Goal: Contribute content: Contribute content

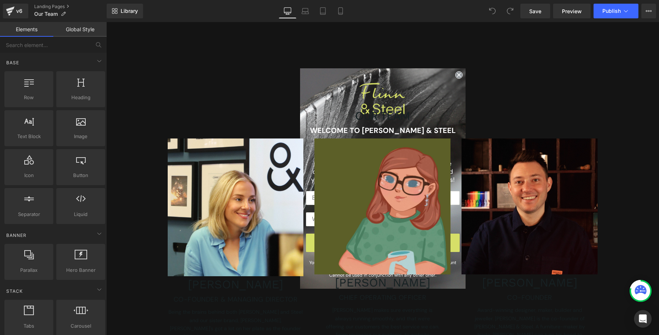
click at [457, 74] on circle "Close dialog" at bounding box center [458, 75] width 7 height 7
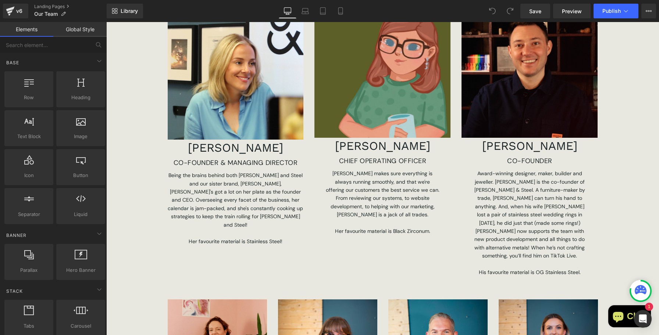
scroll to position [78, 0]
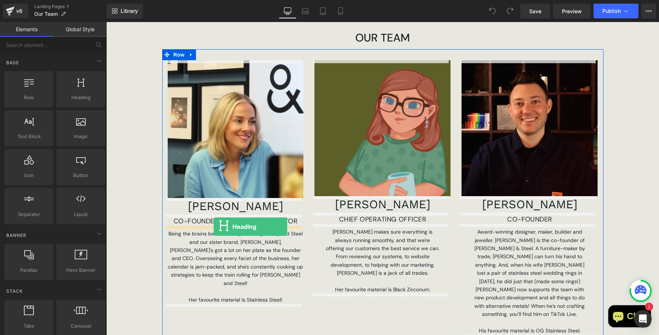
drag, startPoint x: 192, startPoint y: 116, endPoint x: 214, endPoint y: 227, distance: 112.8
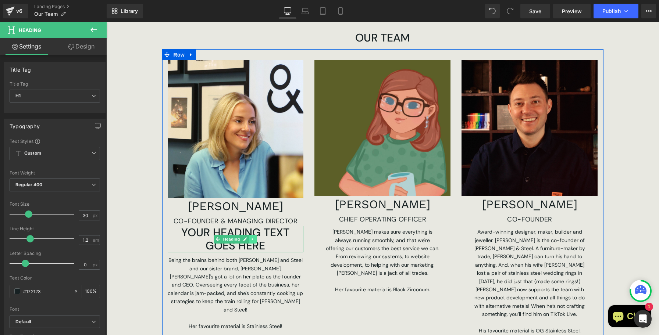
click at [251, 241] on icon at bounding box center [253, 239] width 4 height 4
click at [255, 240] on icon at bounding box center [257, 240] width 4 height 4
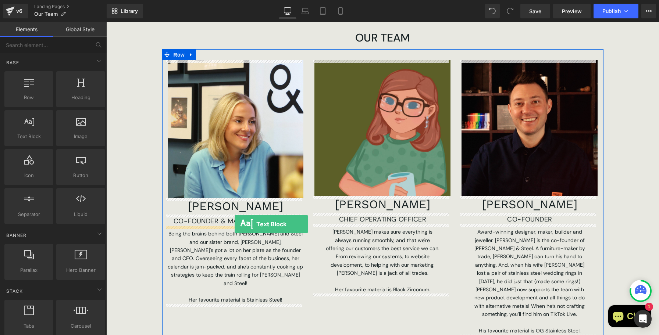
drag, startPoint x: 144, startPoint y: 156, endPoint x: 235, endPoint y: 224, distance: 114.0
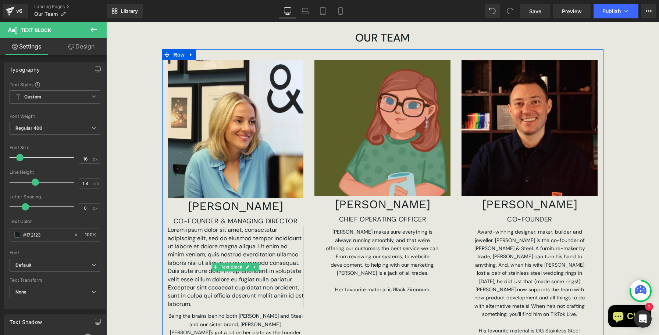
click at [225, 247] on p "Lorem ipsum dolor sit amet, consectetur adipiscing elit, sed do eiusmod tempor …" at bounding box center [236, 267] width 136 height 82
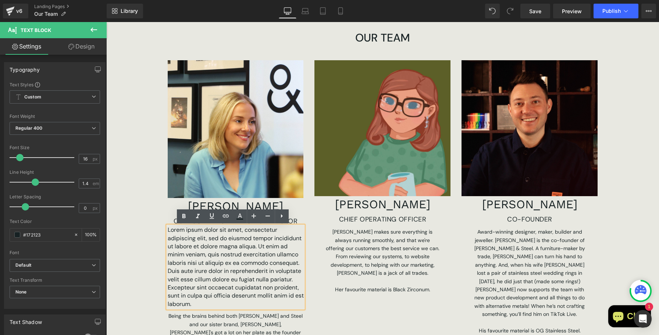
click at [220, 252] on p "Lorem ipsum dolor sit amet, consectetur adipiscing elit, sed do eiusmod tempor …" at bounding box center [236, 267] width 136 height 82
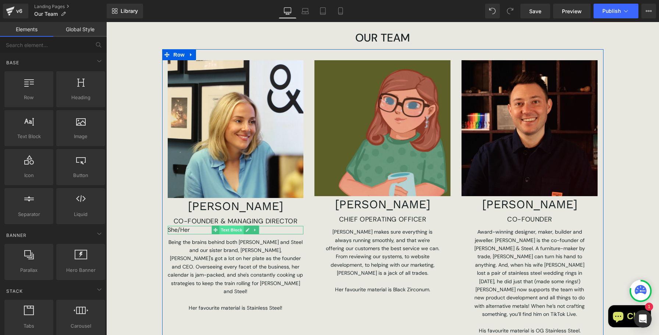
click at [234, 232] on span "Text Block" at bounding box center [232, 230] width 24 height 9
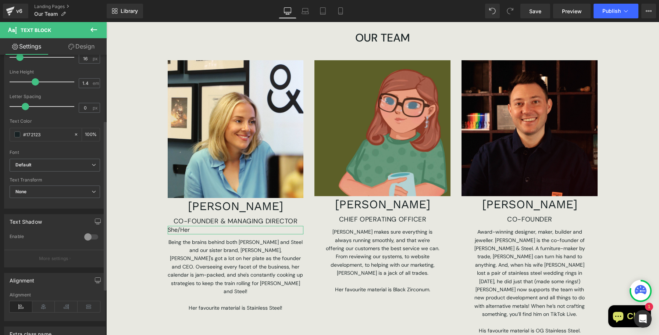
scroll to position [115, 0]
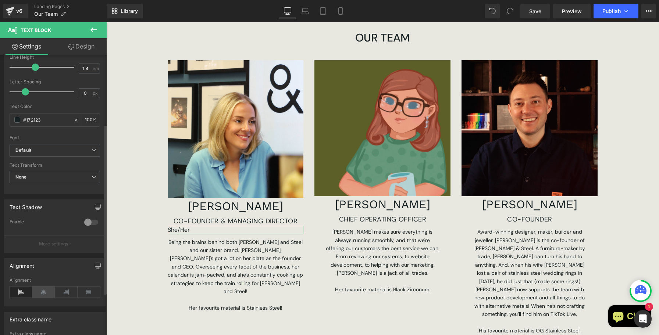
click at [45, 294] on icon at bounding box center [43, 292] width 23 height 11
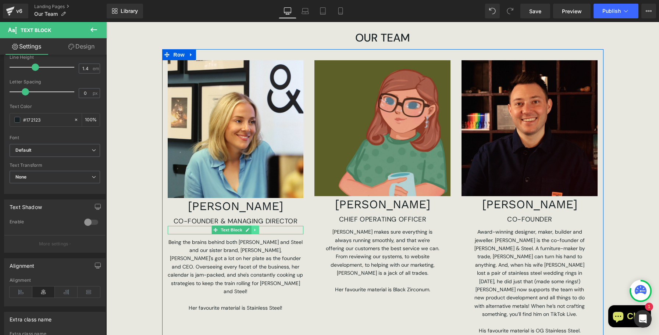
click at [253, 231] on icon at bounding box center [255, 230] width 4 height 4
click at [250, 231] on icon at bounding box center [251, 230] width 4 height 4
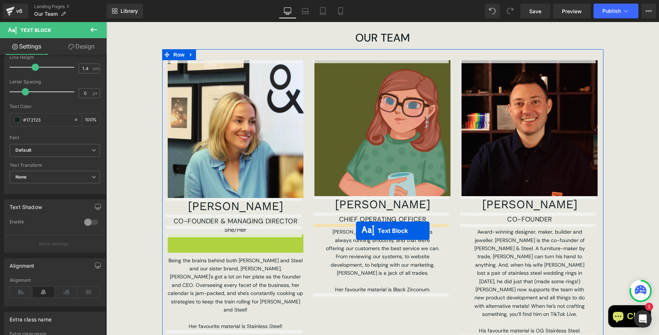
drag, startPoint x: 213, startPoint y: 240, endPoint x: 356, endPoint y: 231, distance: 143.4
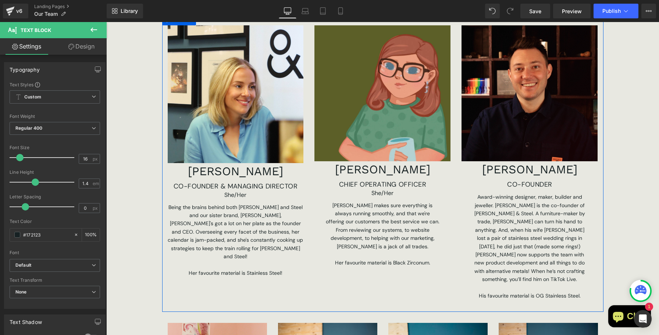
scroll to position [114, 0]
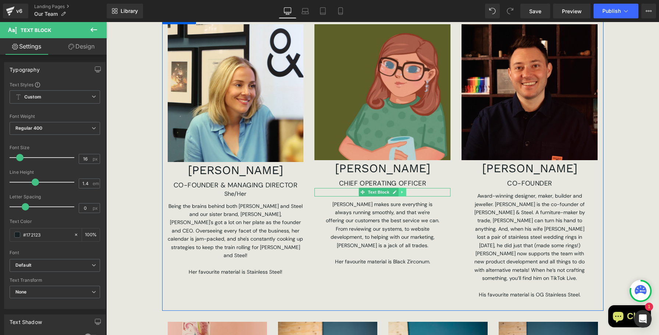
click at [402, 192] on icon at bounding box center [402, 192] width 1 height 3
click at [397, 193] on icon at bounding box center [399, 193] width 4 height 4
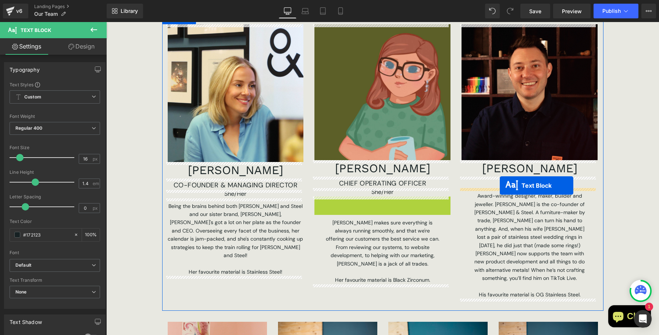
drag, startPoint x: 360, startPoint y: 202, endPoint x: 500, endPoint y: 186, distance: 141.0
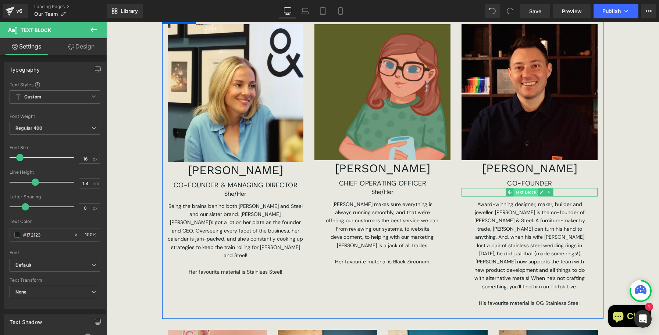
click at [526, 194] on span "Text Block" at bounding box center [526, 192] width 24 height 9
click at [526, 193] on span "Text Block" at bounding box center [526, 192] width 24 height 9
click at [280, 196] on p "She/Her" at bounding box center [236, 194] width 136 height 8
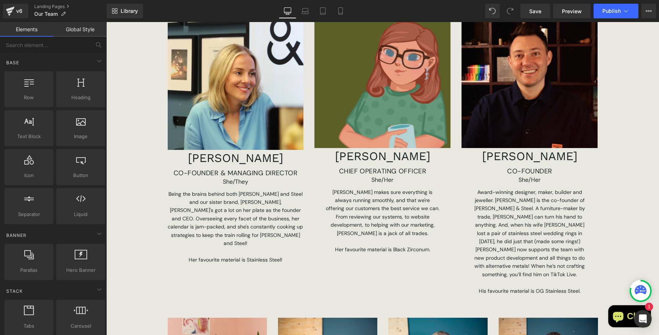
scroll to position [128, 0]
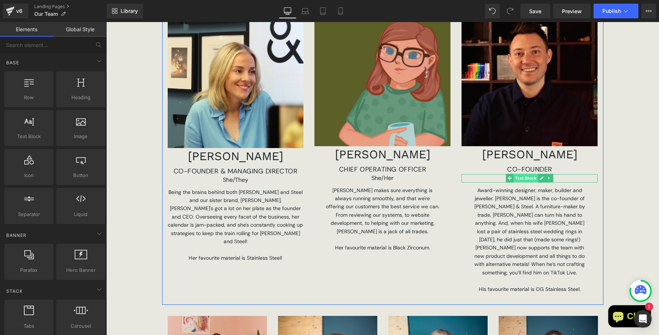
click at [527, 180] on span "Text Block" at bounding box center [526, 178] width 24 height 9
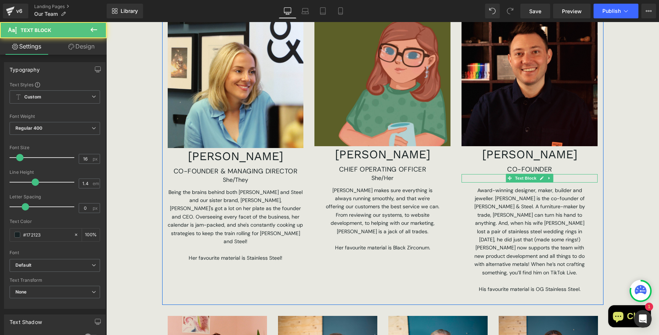
click at [564, 178] on p "She/Her" at bounding box center [530, 178] width 136 height 8
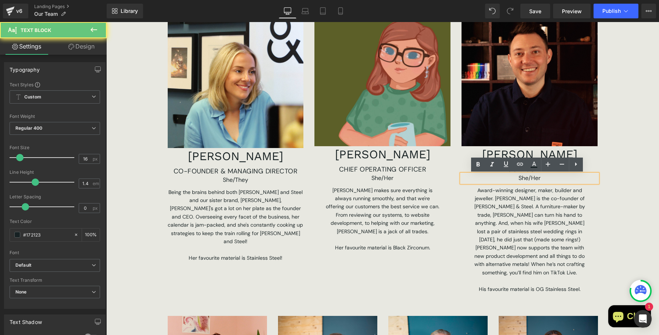
click at [564, 178] on p "She/Her" at bounding box center [530, 178] width 136 height 8
click at [544, 179] on p "She/Her" at bounding box center [530, 178] width 136 height 8
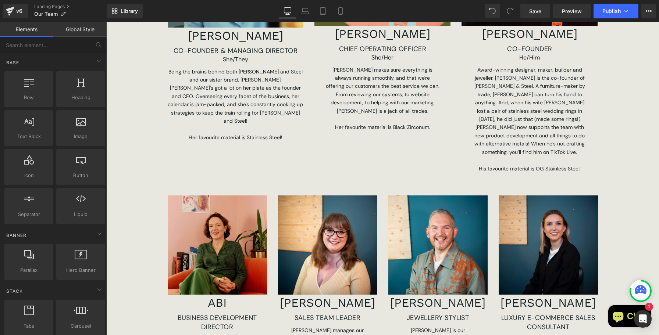
scroll to position [246, 0]
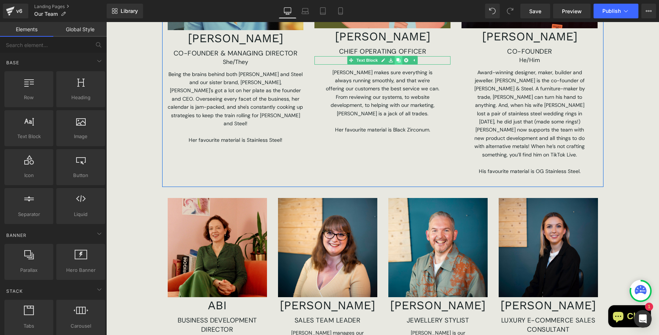
click at [398, 62] on icon at bounding box center [399, 60] width 4 height 4
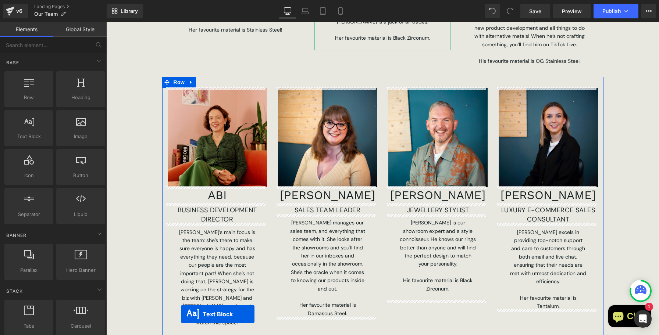
scroll to position [394, 0]
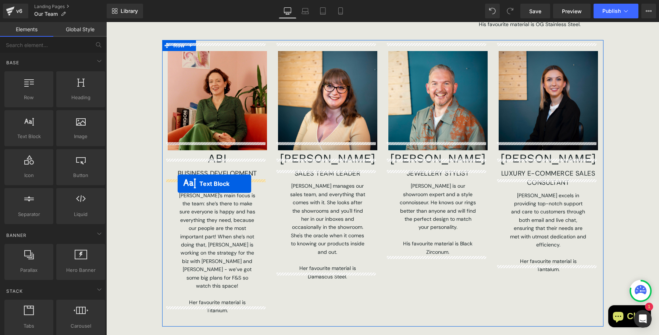
drag, startPoint x: 360, startPoint y: 70, endPoint x: 178, endPoint y: 184, distance: 215.0
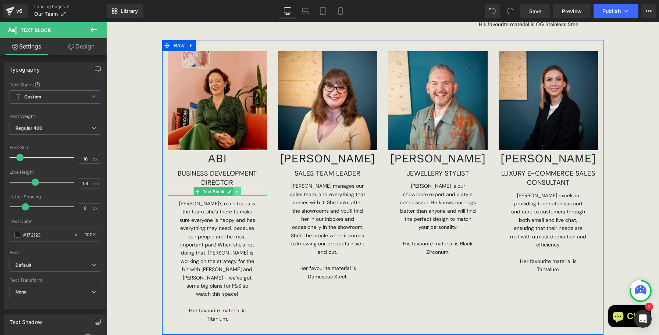
click at [236, 191] on icon at bounding box center [236, 192] width 1 height 3
click at [231, 190] on icon at bounding box center [233, 192] width 4 height 4
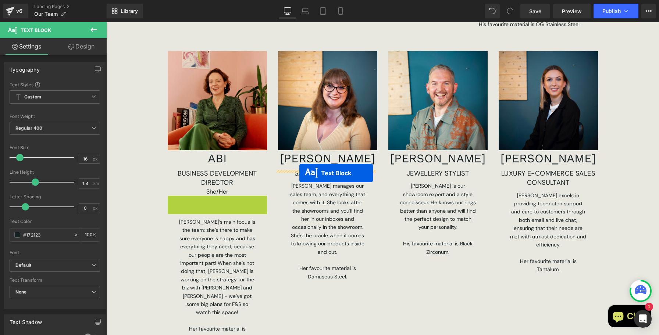
drag, startPoint x: 194, startPoint y: 192, endPoint x: 299, endPoint y: 173, distance: 106.8
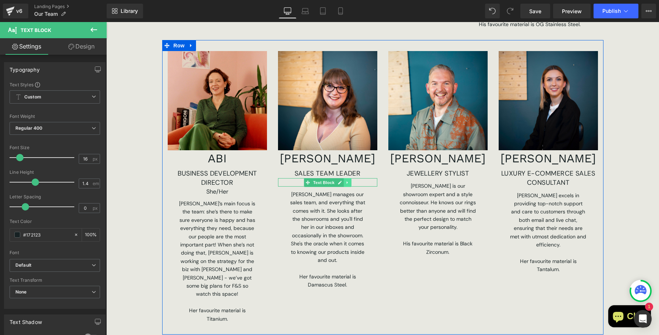
click at [345, 181] on icon at bounding box center [347, 183] width 4 height 4
click at [341, 181] on icon at bounding box center [343, 183] width 4 height 4
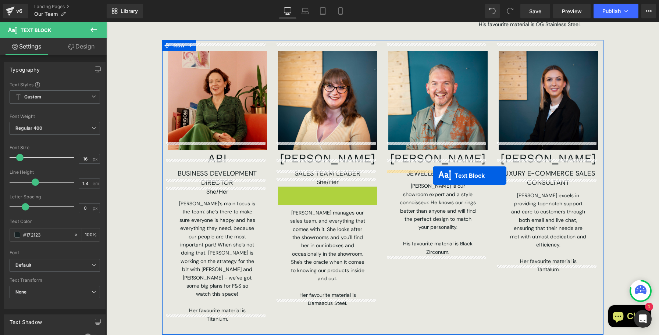
drag, startPoint x: 306, startPoint y: 183, endPoint x: 433, endPoint y: 175, distance: 127.5
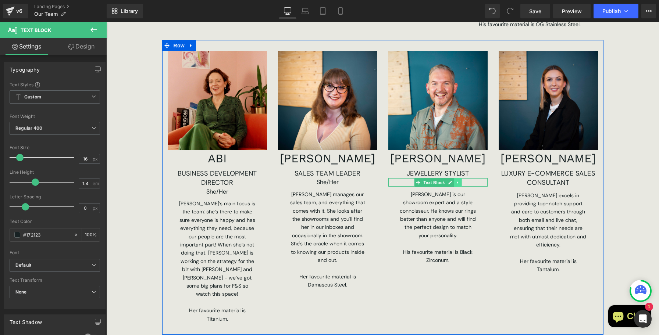
click at [456, 181] on icon at bounding box center [458, 183] width 4 height 4
click at [452, 181] on icon at bounding box center [454, 183] width 4 height 4
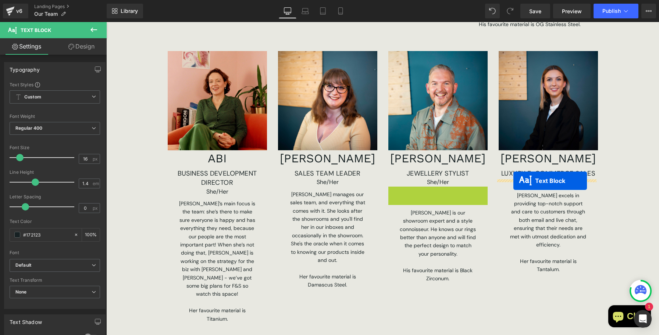
drag, startPoint x: 415, startPoint y: 184, endPoint x: 514, endPoint y: 181, distance: 99.4
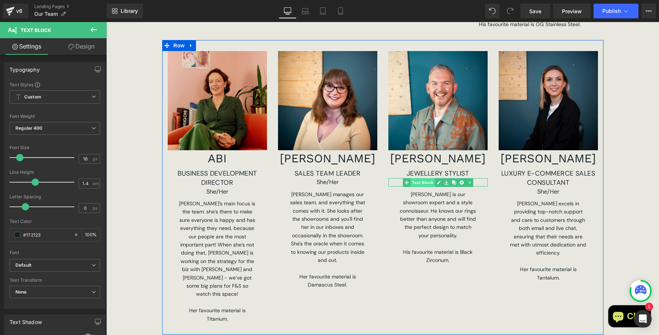
click at [427, 178] on span "Text Block" at bounding box center [423, 182] width 24 height 9
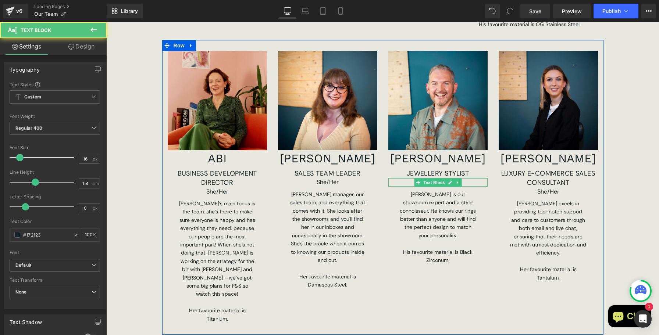
click at [468, 178] on p "She/Her" at bounding box center [437, 182] width 99 height 8
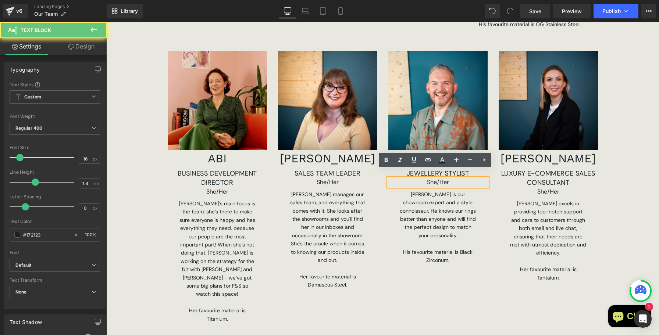
click at [458, 178] on p "She/Her" at bounding box center [437, 182] width 99 height 8
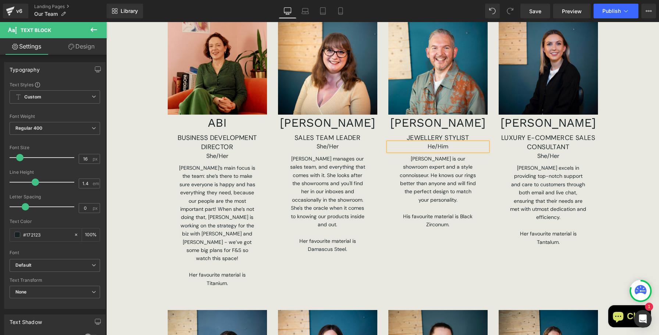
scroll to position [430, 0]
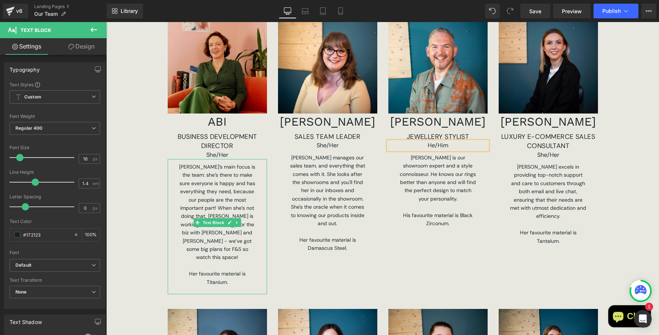
click at [199, 186] on p "[PERSON_NAME]’s main focus is the team: she’s there to make sure everyone is ha…" at bounding box center [217, 212] width 77 height 99
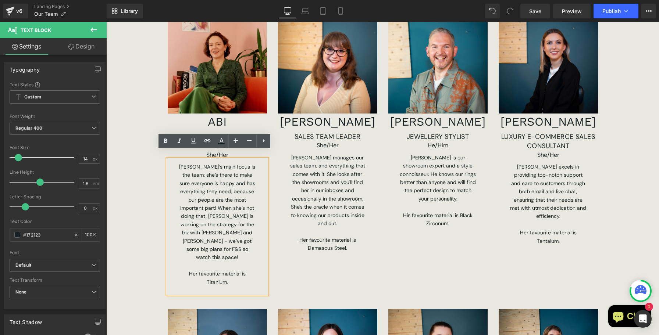
click at [152, 185] on div "OUR TEAM Heading Row Image [PERSON_NAME] CO-FOUNDER & MANAGING DIRECTOR Text Bl…" at bounding box center [382, 283] width 553 height 1233
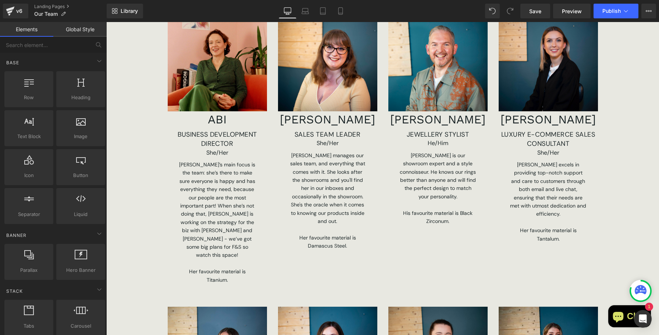
scroll to position [434, 0]
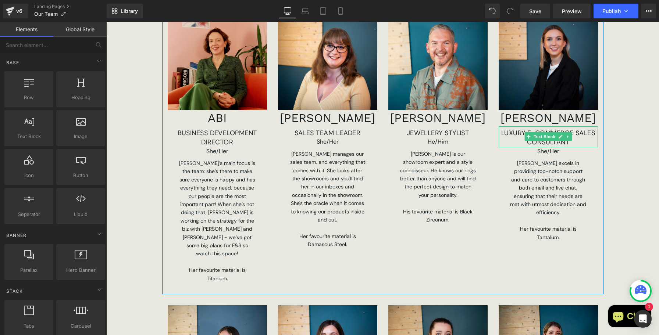
click at [583, 132] on p "LUXURY E-COMMERCE SALES CONSULTANT" at bounding box center [548, 138] width 99 height 18
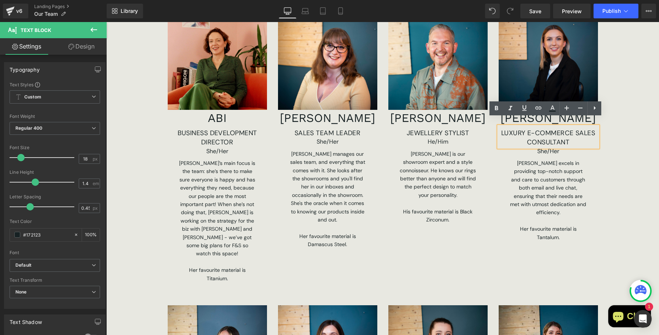
click at [553, 129] on p "LUXURY E-COMMERCE SALES CONSULTANT" at bounding box center [548, 138] width 99 height 18
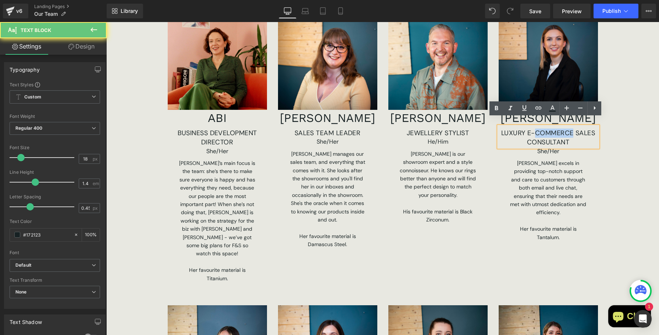
click at [553, 129] on p "LUXURY E-COMMERCE SALES CONSULTANT" at bounding box center [548, 138] width 99 height 18
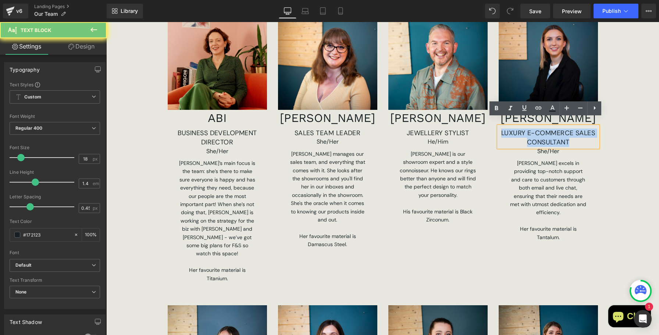
click at [553, 129] on p "LUXURY E-COMMERCE SALES CONSULTANT" at bounding box center [548, 138] width 99 height 18
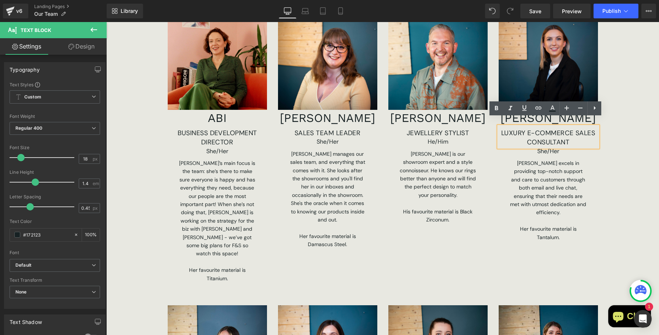
click at [614, 146] on div "OUR TEAM Heading Row Image [PERSON_NAME] CO-FOUNDER & MANAGING DIRECTOR Text Bl…" at bounding box center [382, 279] width 553 height 1233
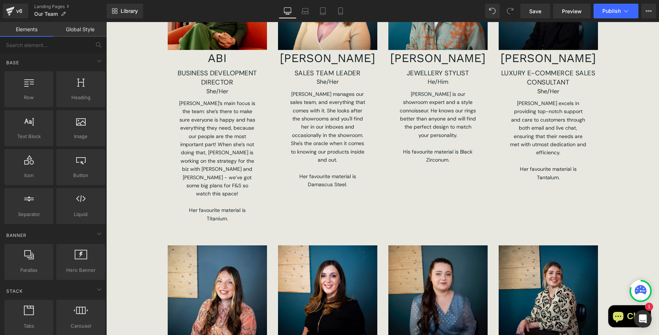
scroll to position [491, 0]
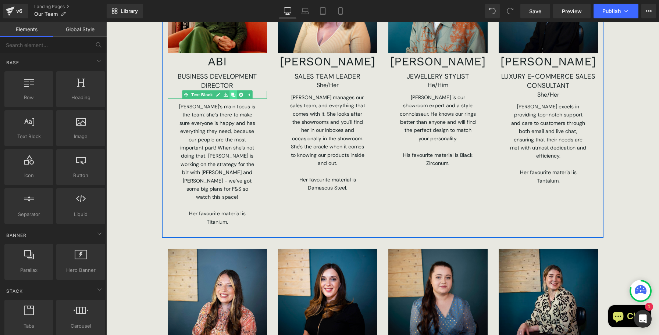
click at [231, 93] on icon at bounding box center [233, 95] width 4 height 4
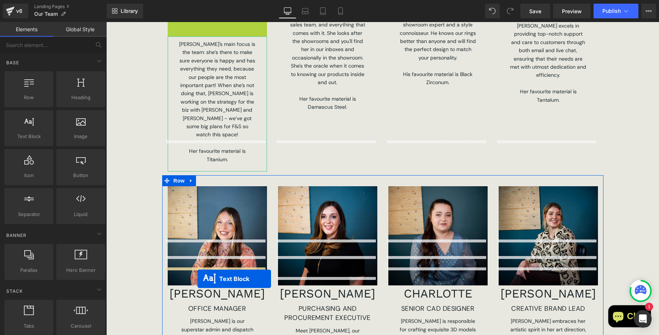
scroll to position [601, 0]
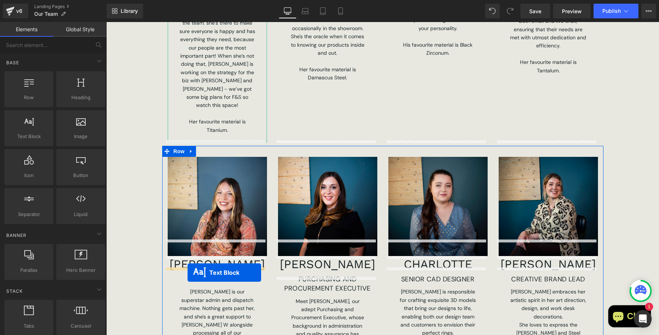
drag, startPoint x: 195, startPoint y: 96, endPoint x: 188, endPoint y: 272, distance: 176.0
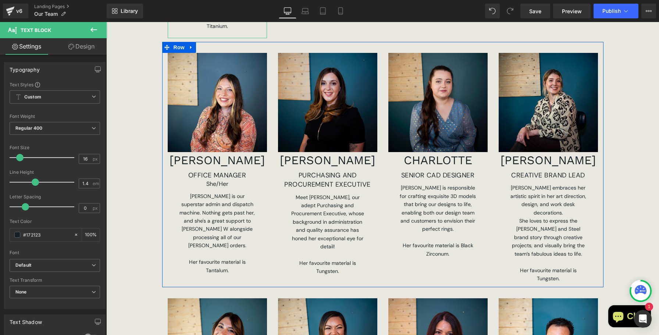
scroll to position [688, 0]
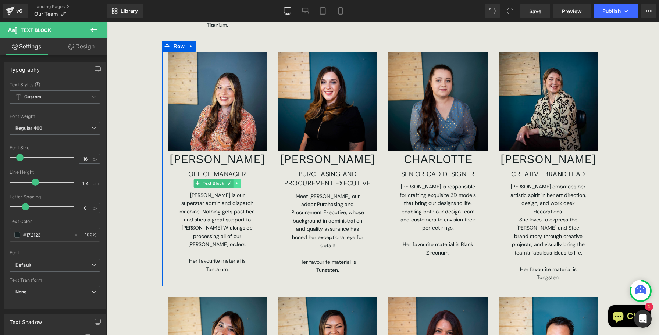
click at [235, 181] on icon at bounding box center [237, 183] width 4 height 4
click at [232, 181] on icon at bounding box center [233, 183] width 4 height 4
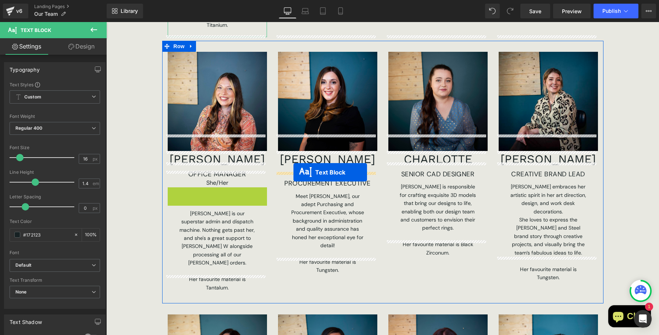
drag, startPoint x: 196, startPoint y: 175, endPoint x: 294, endPoint y: 173, distance: 97.2
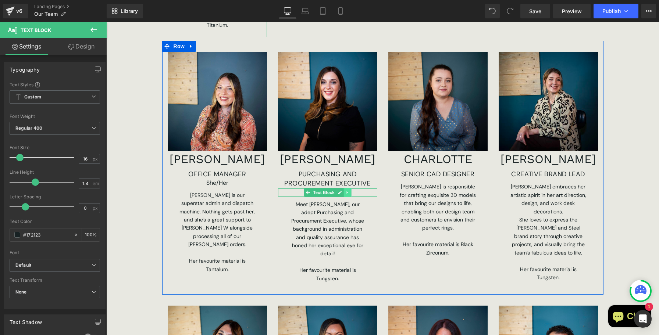
click at [345, 191] on icon at bounding box center [347, 193] width 4 height 4
click at [341, 191] on icon at bounding box center [343, 193] width 4 height 4
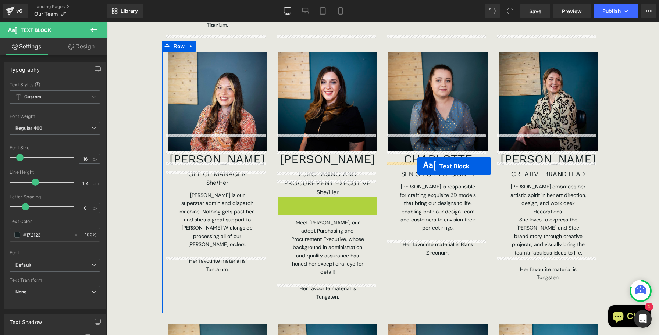
drag, startPoint x: 307, startPoint y: 185, endPoint x: 417, endPoint y: 166, distance: 112.4
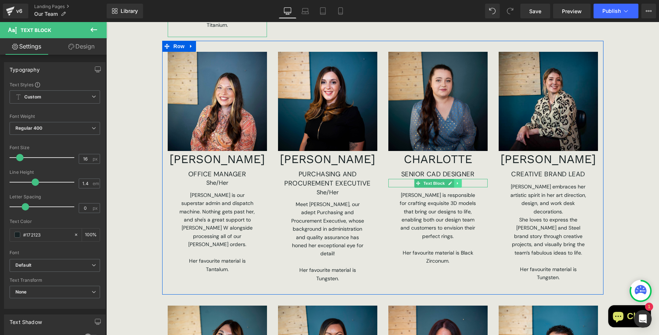
click at [456, 181] on icon at bounding box center [458, 183] width 4 height 4
click at [452, 181] on icon at bounding box center [454, 183] width 4 height 4
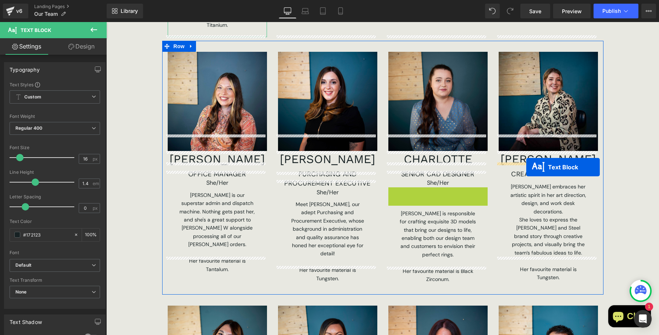
drag, startPoint x: 417, startPoint y: 176, endPoint x: 526, endPoint y: 167, distance: 109.6
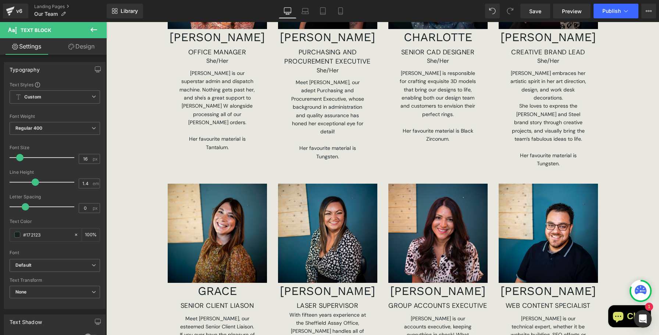
scroll to position [806, 0]
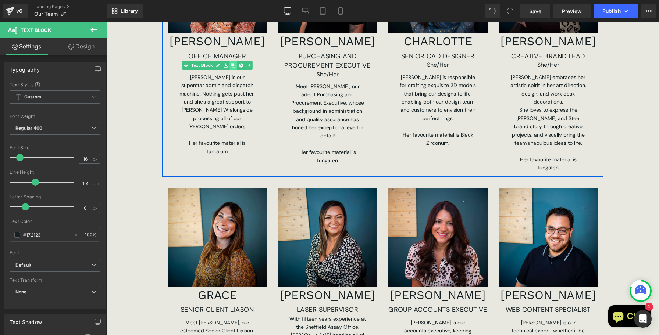
click at [231, 63] on icon at bounding box center [233, 65] width 4 height 4
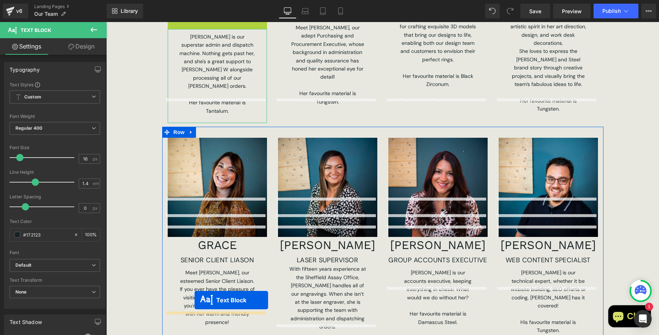
scroll to position [894, 0]
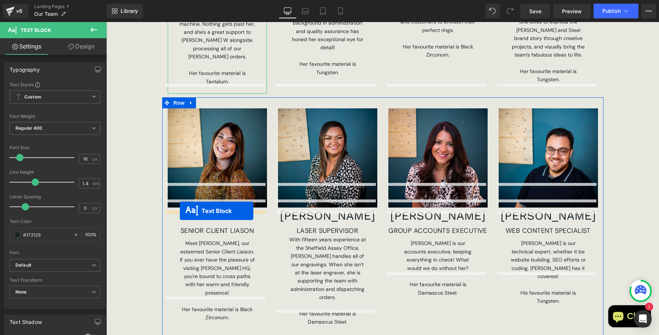
drag, startPoint x: 193, startPoint y: 57, endPoint x: 180, endPoint y: 211, distance: 155.1
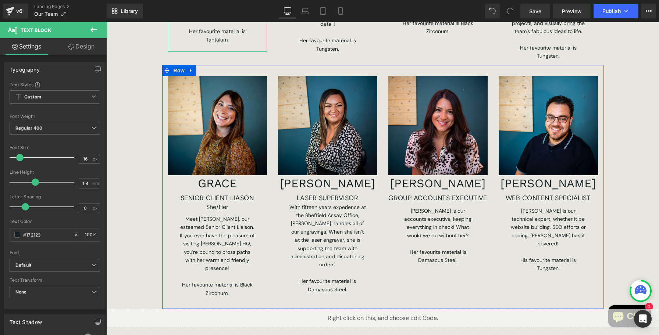
scroll to position [925, 0]
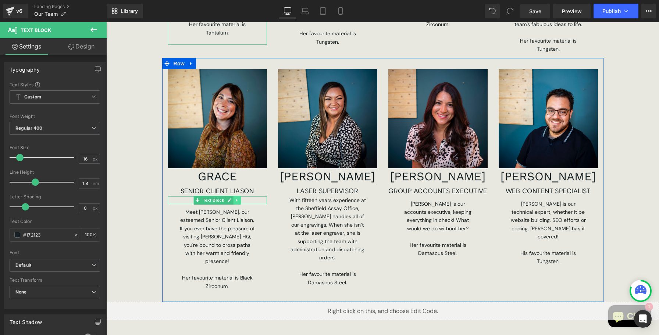
click at [235, 198] on icon at bounding box center [237, 200] width 4 height 4
click at [231, 198] on icon at bounding box center [233, 200] width 4 height 4
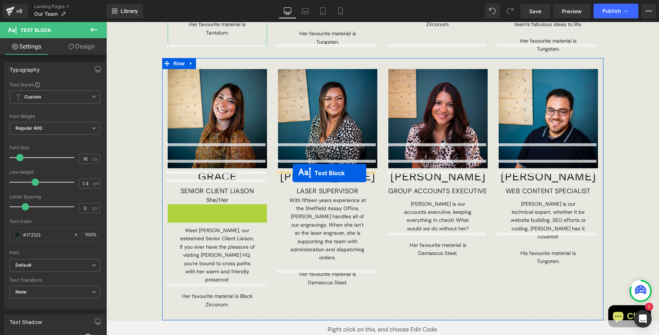
drag, startPoint x: 196, startPoint y: 185, endPoint x: 293, endPoint y: 173, distance: 97.1
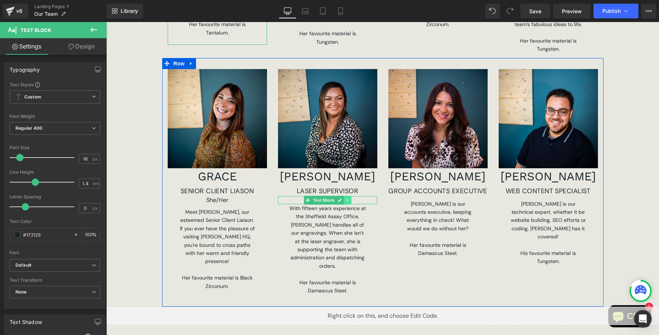
click at [345, 198] on icon at bounding box center [347, 200] width 4 height 4
click at [342, 198] on icon at bounding box center [343, 200] width 4 height 4
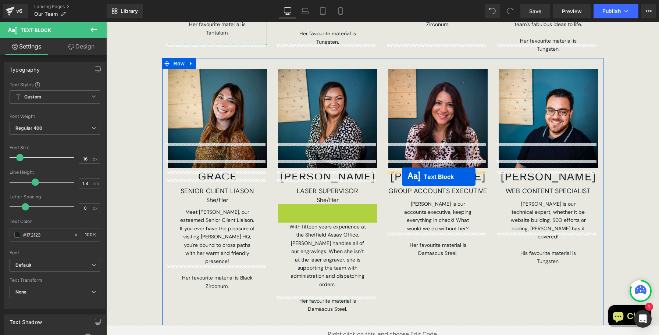
drag, startPoint x: 306, startPoint y: 185, endPoint x: 403, endPoint y: 177, distance: 97.8
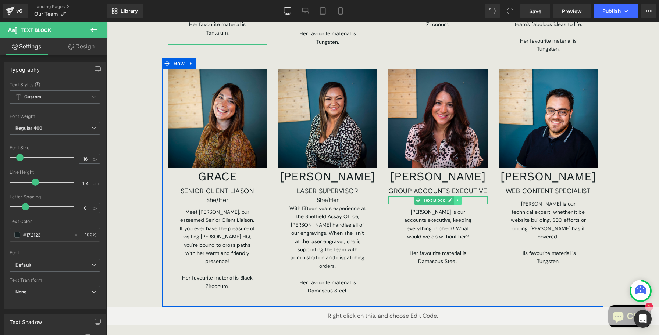
click at [457, 196] on link at bounding box center [458, 200] width 8 height 9
click at [452, 198] on icon at bounding box center [454, 200] width 4 height 4
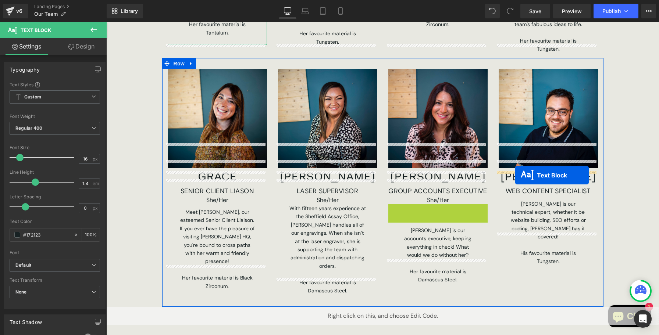
drag, startPoint x: 415, startPoint y: 184, endPoint x: 515, endPoint y: 175, distance: 100.8
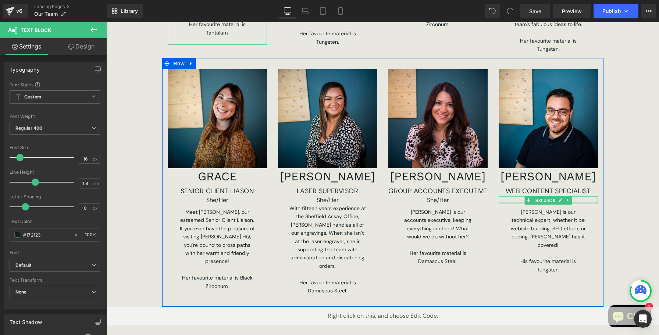
click at [579, 203] on div at bounding box center [548, 204] width 99 height 2
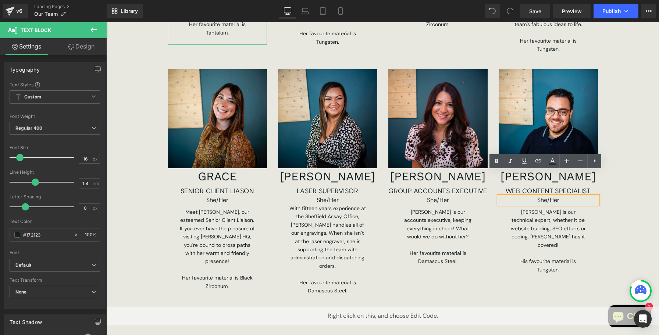
click at [575, 196] on p "She/Her" at bounding box center [548, 200] width 99 height 8
click at [552, 196] on p "She/Her" at bounding box center [548, 200] width 99 height 8
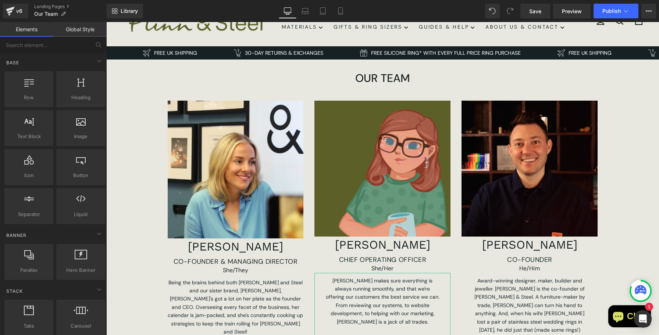
scroll to position [0, 0]
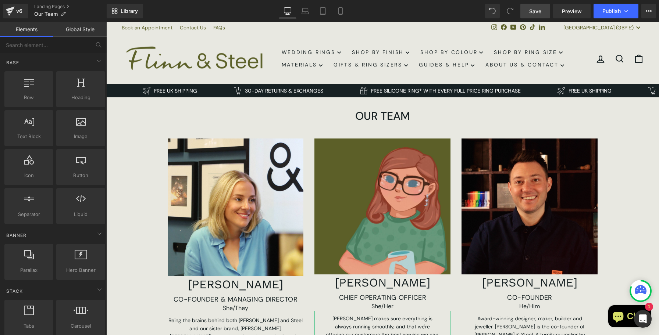
click at [544, 11] on link "Save" at bounding box center [535, 11] width 30 height 15
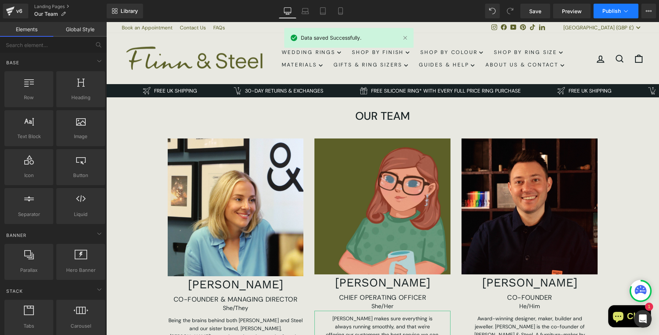
click at [613, 9] on span "Publish" at bounding box center [612, 11] width 18 height 6
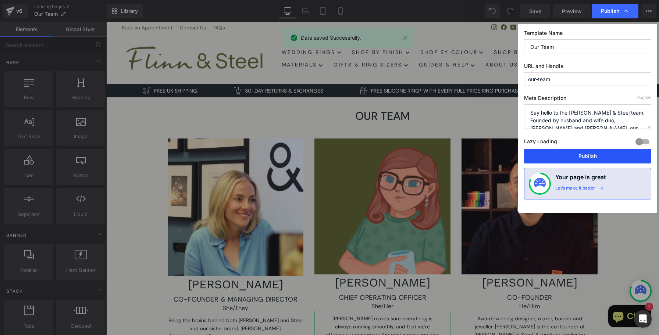
click at [587, 153] on button "Publish" at bounding box center [587, 156] width 127 height 15
